Goal: Transaction & Acquisition: Purchase product/service

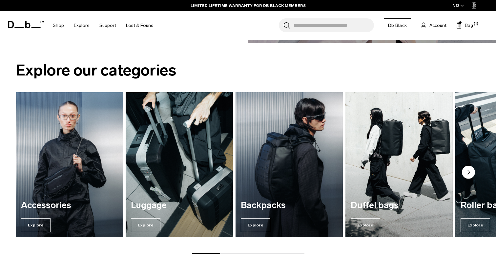
scroll to position [757, 0]
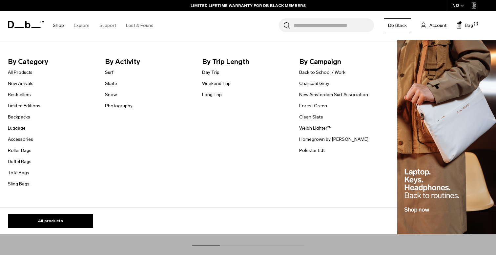
click at [115, 108] on link "Photography" at bounding box center [119, 105] width 28 height 7
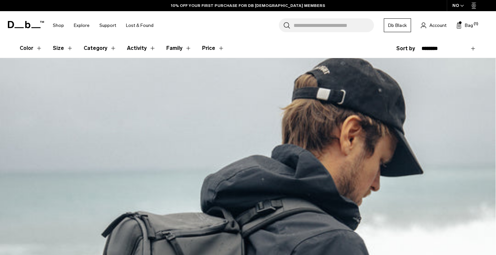
scroll to position [110, 0]
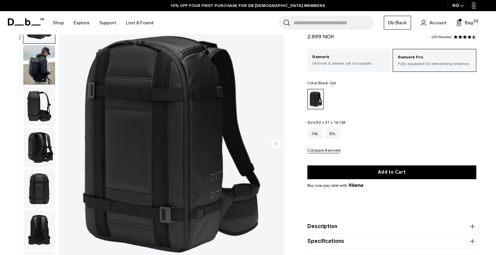
scroll to position [45, 0]
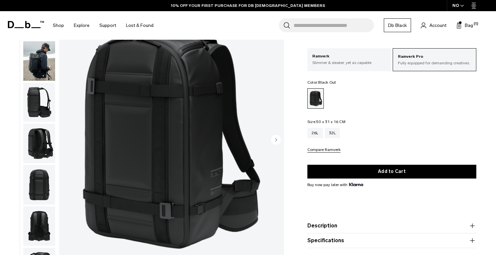
click at [35, 179] on img "button" at bounding box center [39, 184] width 32 height 39
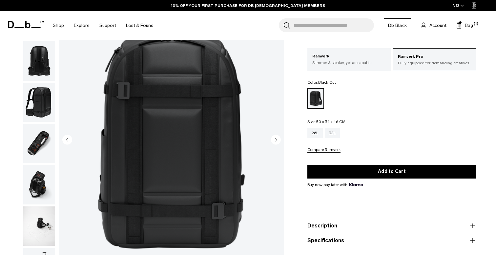
click at [32, 140] on img "button" at bounding box center [39, 143] width 32 height 39
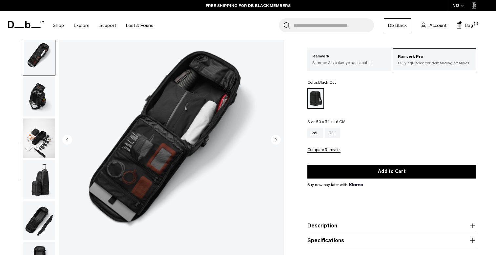
scroll to position [254, 0]
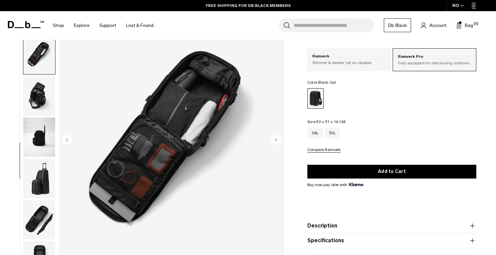
click at [35, 141] on img "button" at bounding box center [39, 136] width 32 height 39
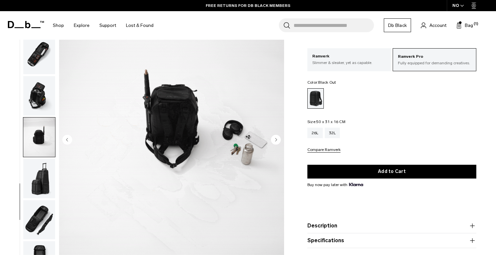
click at [43, 212] on img "button" at bounding box center [39, 219] width 32 height 39
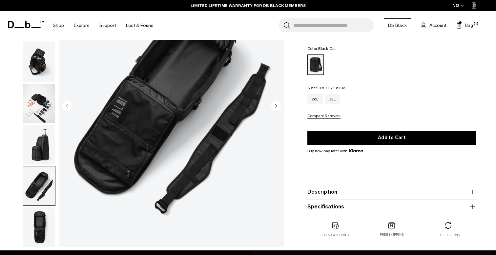
scroll to position [84, 0]
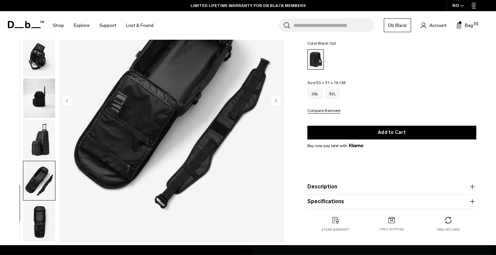
click at [37, 229] on img "button" at bounding box center [39, 221] width 32 height 39
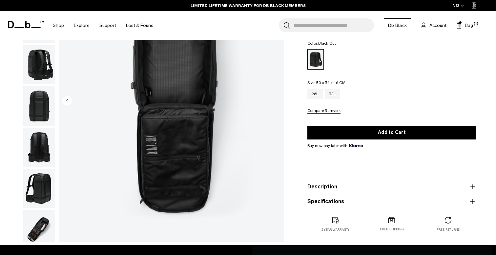
scroll to position [39, 0]
click at [39, 64] on img "button" at bounding box center [39, 64] width 32 height 39
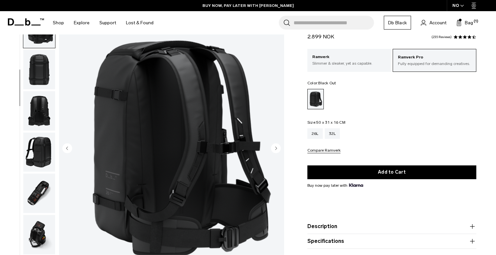
scroll to position [37, 0]
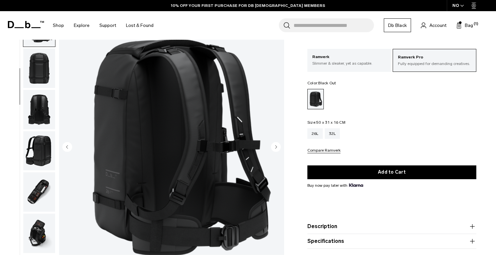
click at [41, 230] on img "button" at bounding box center [39, 233] width 32 height 39
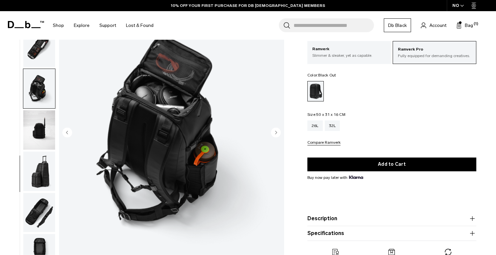
scroll to position [54, 0]
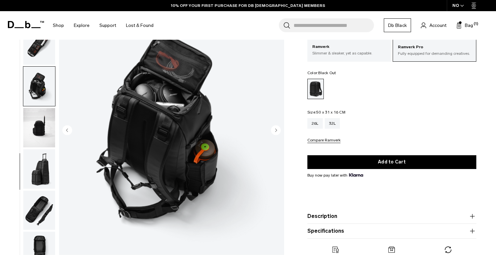
click at [34, 200] on img "button" at bounding box center [39, 210] width 32 height 39
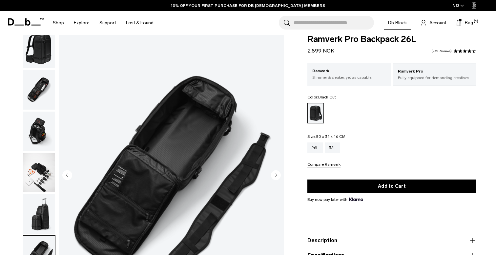
scroll to position [0, 0]
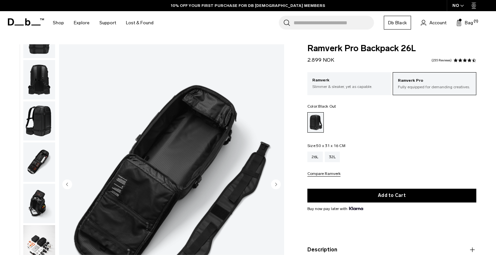
click at [32, 169] on img "button" at bounding box center [39, 161] width 32 height 39
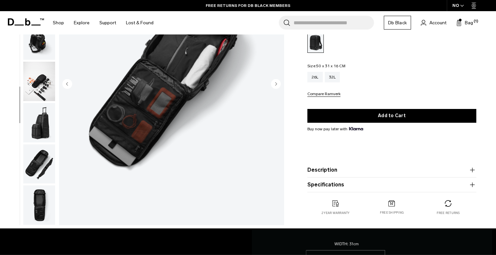
scroll to position [104, 0]
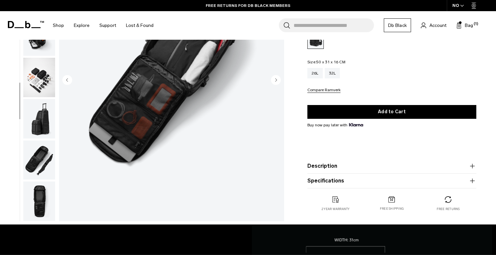
click at [471, 167] on icon "button" at bounding box center [473, 166] width 8 height 8
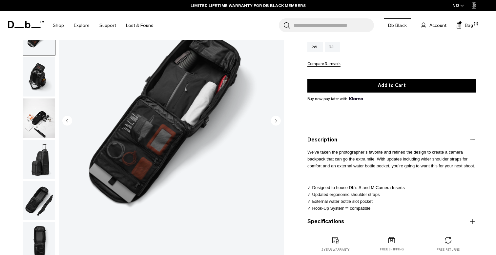
scroll to position [112, 0]
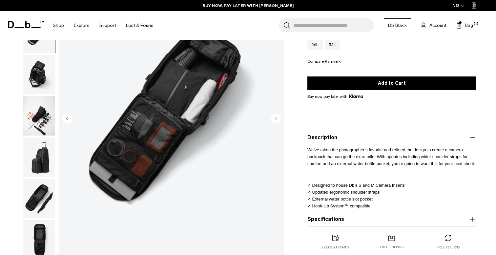
click at [472, 219] on icon "button" at bounding box center [472, 219] width 5 height 0
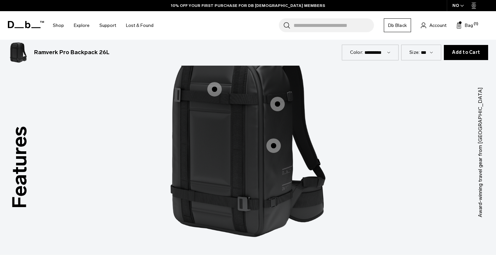
scroll to position [639, 0]
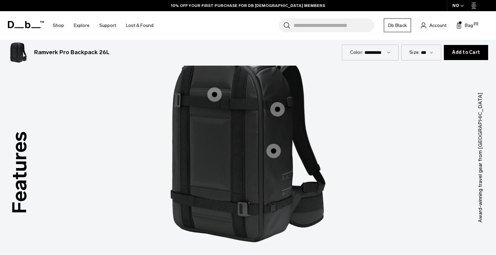
click at [211, 96] on span "1 / 3" at bounding box center [214, 94] width 14 height 14
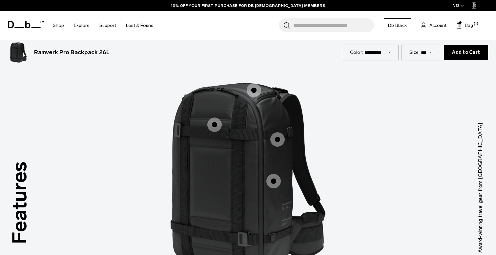
scroll to position [569, 0]
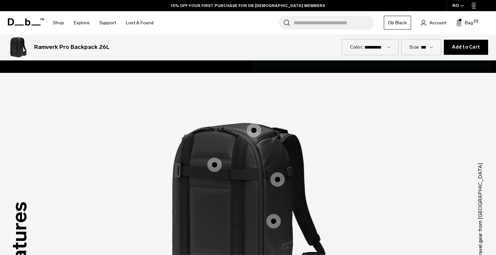
click at [216, 165] on span "1 / 3" at bounding box center [214, 165] width 14 height 14
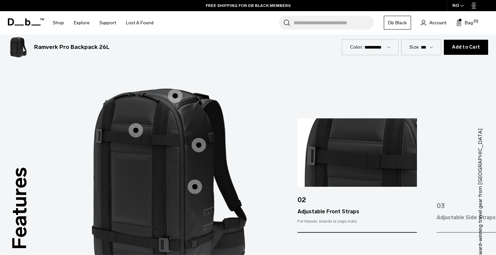
scroll to position [604, 0]
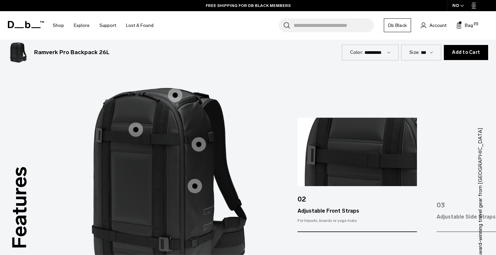
click at [177, 95] on span "1 / 3" at bounding box center [175, 95] width 14 height 14
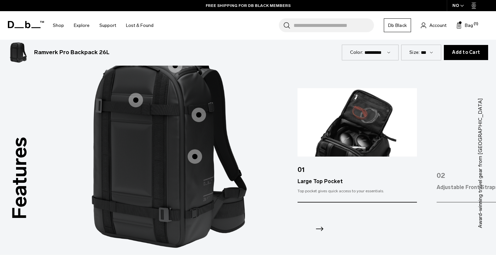
scroll to position [637, 0]
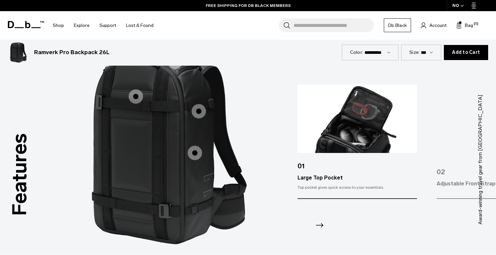
click at [200, 106] on span "1 / 3" at bounding box center [199, 111] width 14 height 14
click at [194, 155] on span "1 / 3" at bounding box center [195, 153] width 14 height 14
click at [321, 227] on icon "Next slide" at bounding box center [319, 225] width 11 height 11
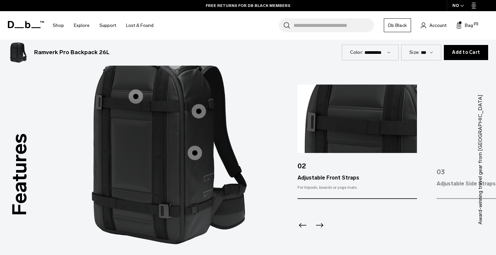
click at [321, 227] on icon "Next slide" at bounding box center [319, 225] width 11 height 11
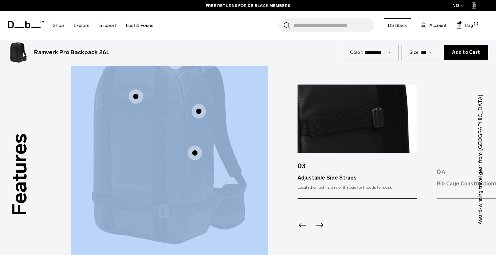
click at [321, 227] on icon "Next slide" at bounding box center [319, 225] width 11 height 11
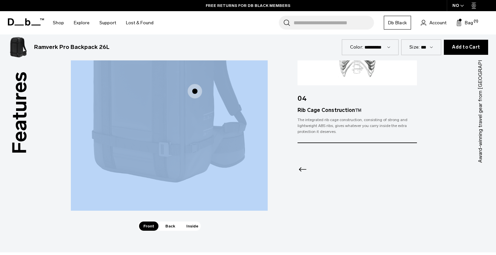
scroll to position [758, 0]
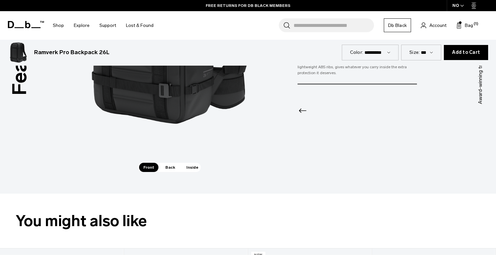
click at [279, 189] on div "Features Tap a hotspot to learn more Award-winning travel gear from Scandinavia…" at bounding box center [248, 38] width 496 height 309
click at [168, 167] on span "Back" at bounding box center [170, 167] width 18 height 9
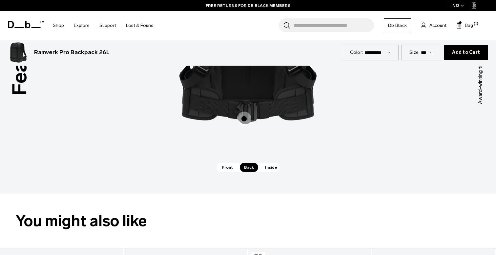
click at [266, 168] on span "Inside" at bounding box center [271, 167] width 21 height 9
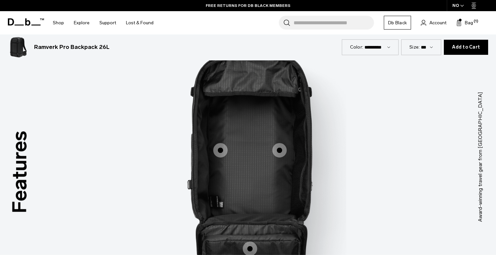
scroll to position [641, 0]
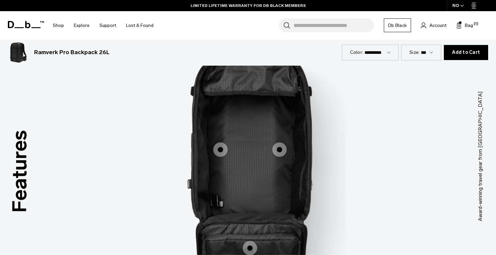
click at [278, 149] on span "3 / 3" at bounding box center [279, 149] width 14 height 14
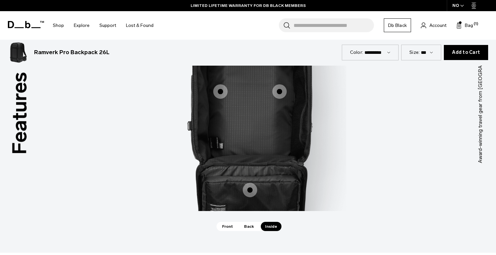
scroll to position [699, 0]
click at [249, 191] on span "3 / 3" at bounding box center [250, 189] width 14 height 14
click at [252, 192] on span "3 / 3" at bounding box center [250, 189] width 14 height 14
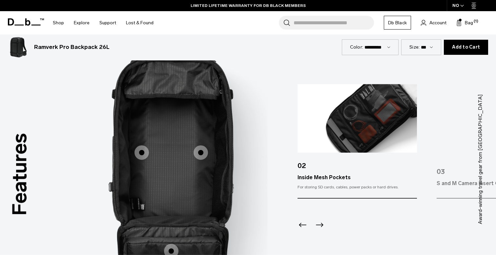
scroll to position [630, 0]
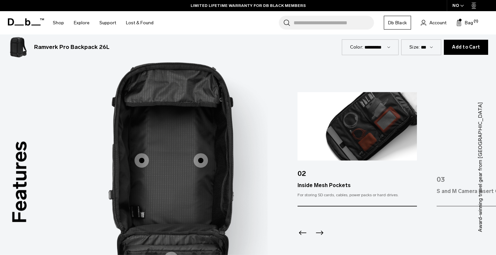
click at [323, 233] on icon "Next slide" at bounding box center [320, 233] width 8 height 4
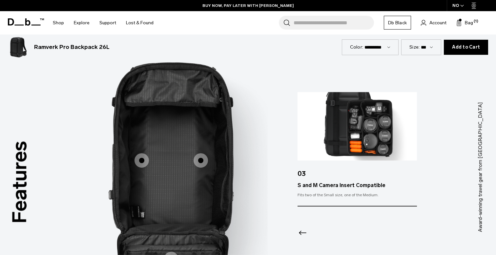
click at [299, 234] on icon "Previous slide" at bounding box center [303, 232] width 11 height 11
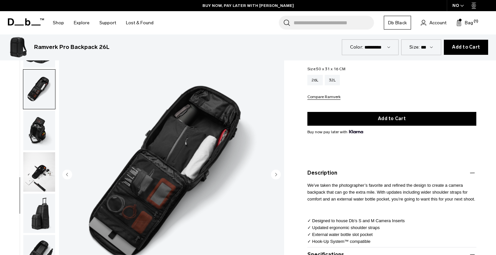
scroll to position [0, 0]
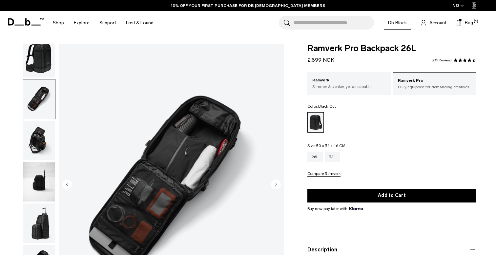
click at [41, 61] on img "button" at bounding box center [39, 57] width 32 height 39
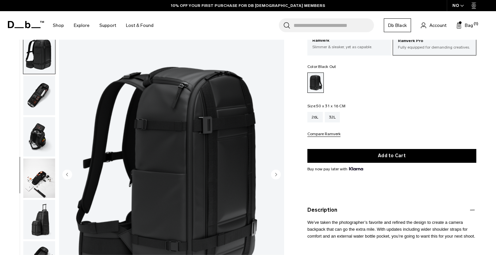
scroll to position [41, 0]
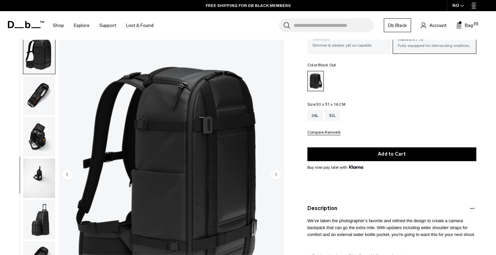
click at [42, 100] on img "button" at bounding box center [39, 95] width 32 height 39
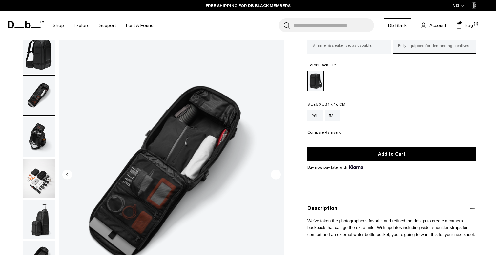
scroll to position [254, 0]
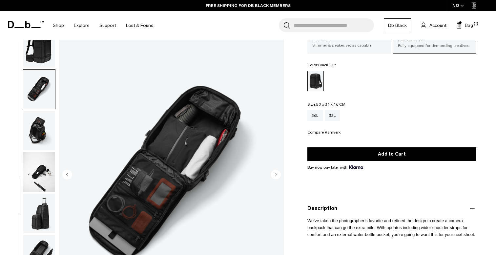
click at [40, 125] on img "button" at bounding box center [39, 130] width 32 height 39
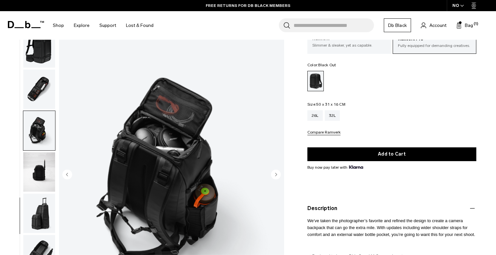
click at [39, 174] on img "button" at bounding box center [39, 171] width 32 height 39
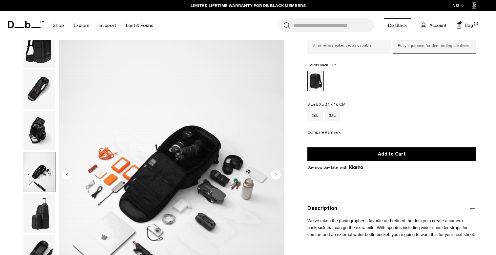
click at [40, 213] on img "button" at bounding box center [39, 213] width 32 height 39
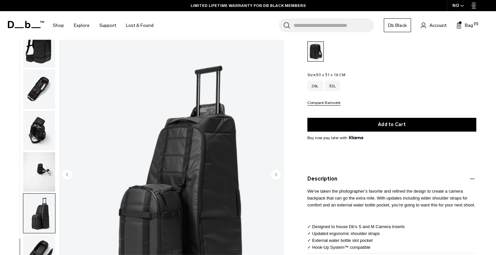
scroll to position [72, 0]
